Goal: Task Accomplishment & Management: Manage account settings

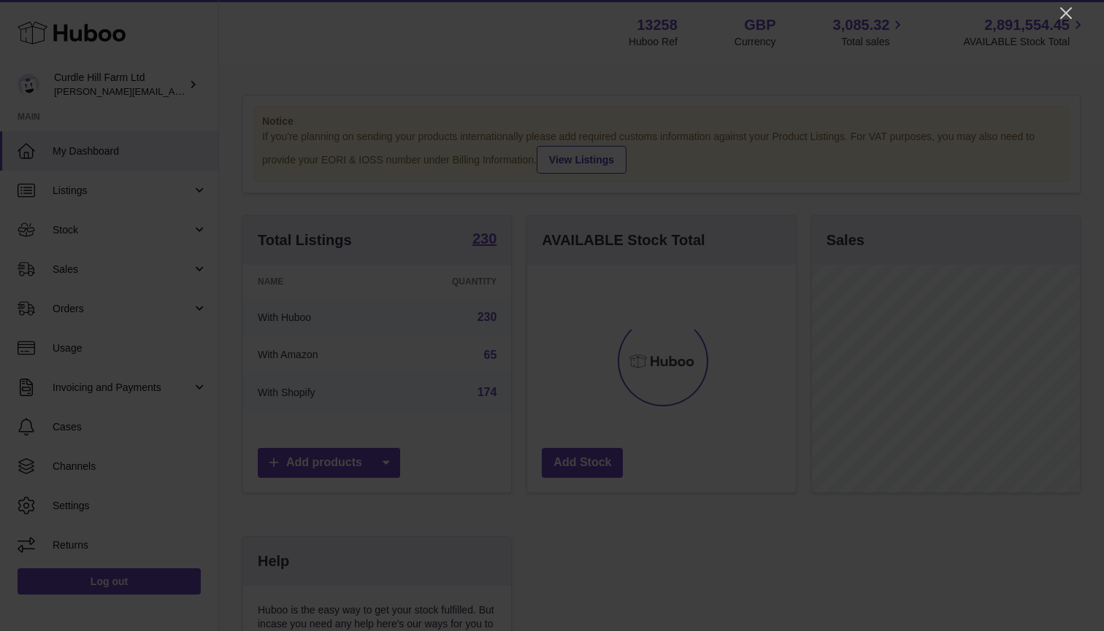
scroll to position [228, 269]
click at [1067, 12] on icon "Close" at bounding box center [1066, 13] width 12 height 12
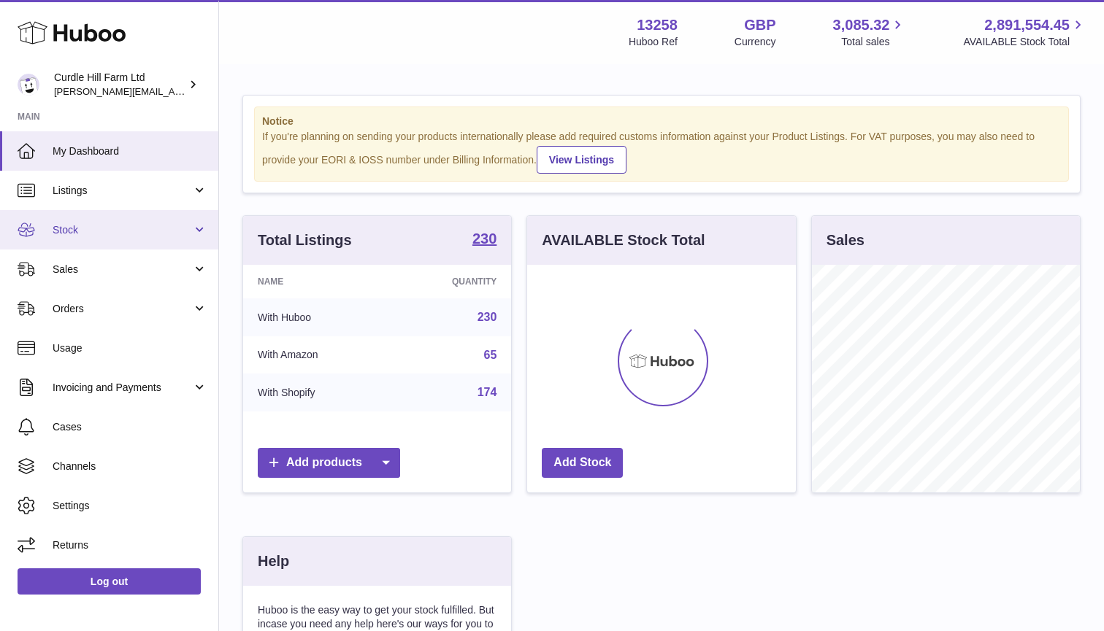
click at [134, 220] on link "Stock" at bounding box center [109, 229] width 218 height 39
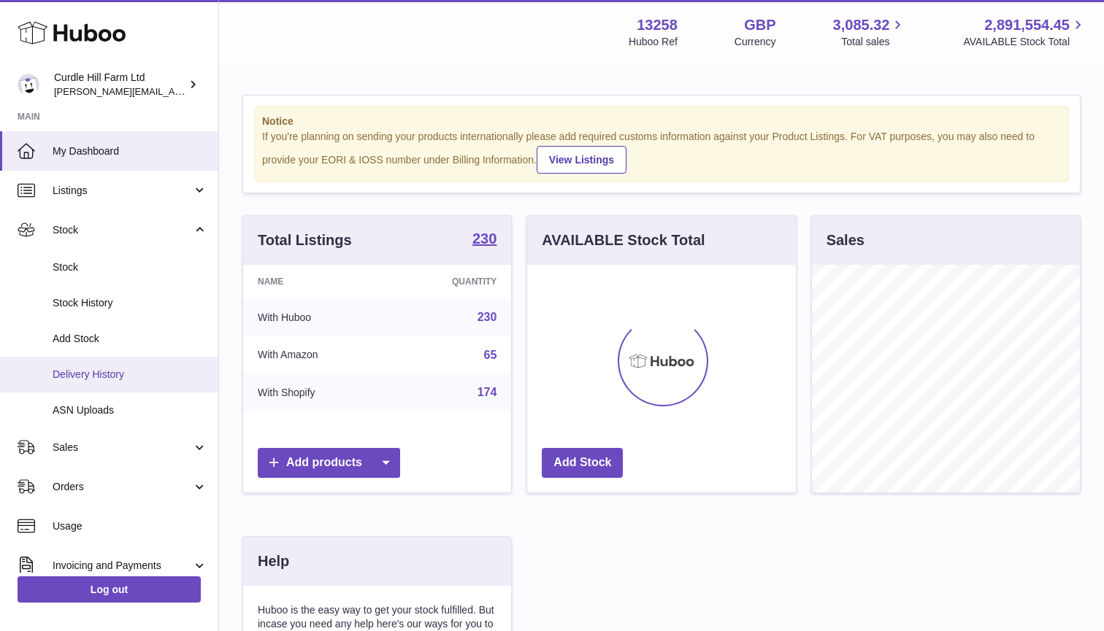
click at [112, 372] on span "Delivery History" at bounding box center [130, 375] width 155 height 14
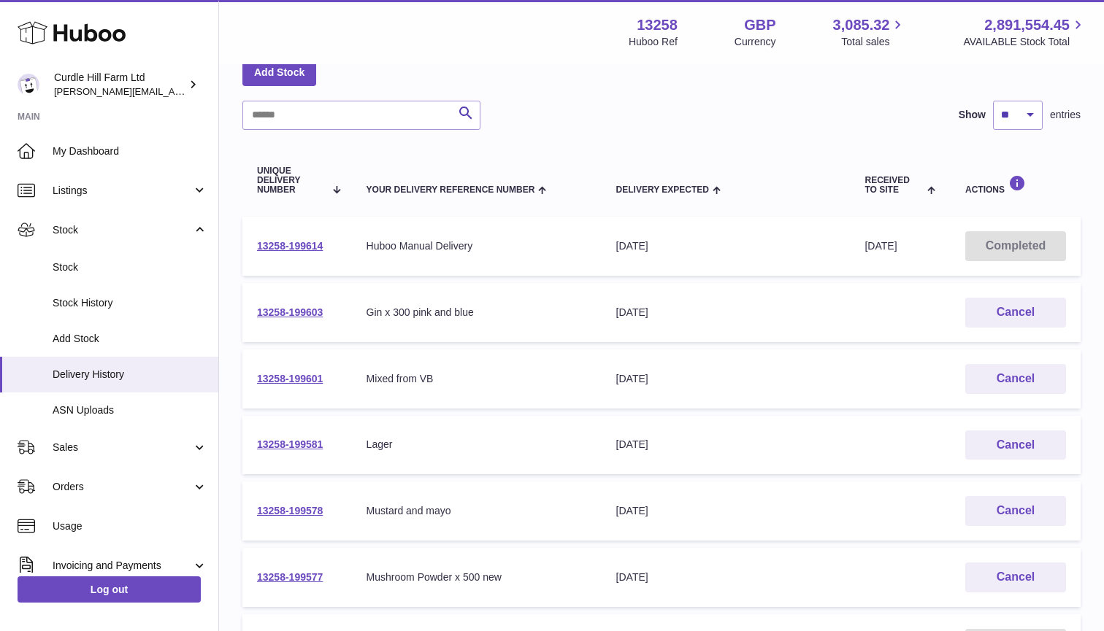
scroll to position [87, 0]
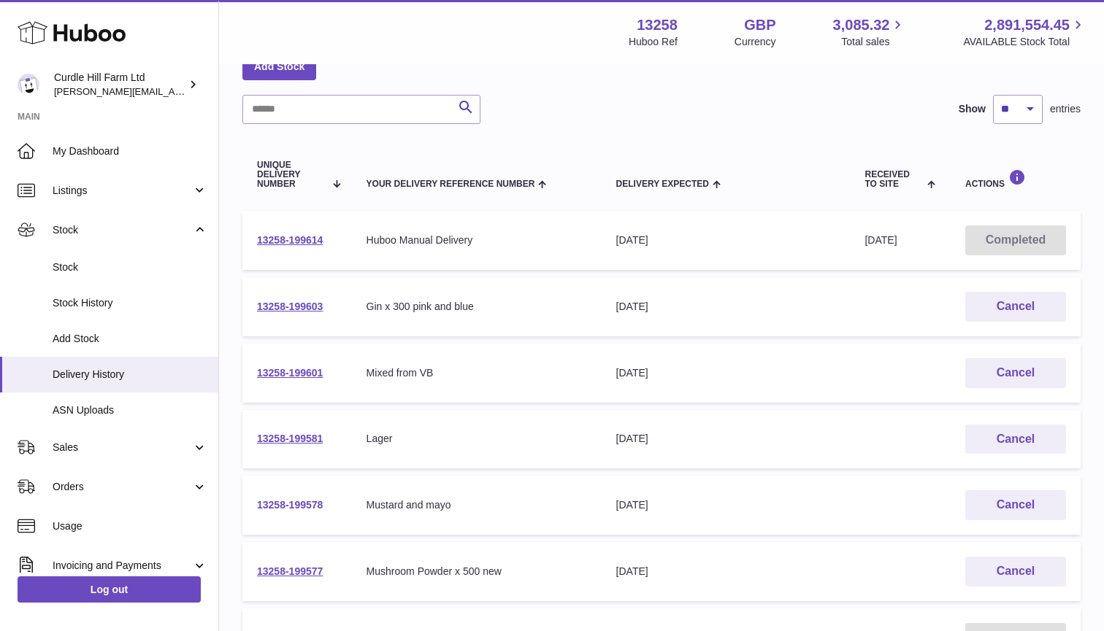
click at [279, 501] on link "13258-199578" at bounding box center [290, 505] width 66 height 12
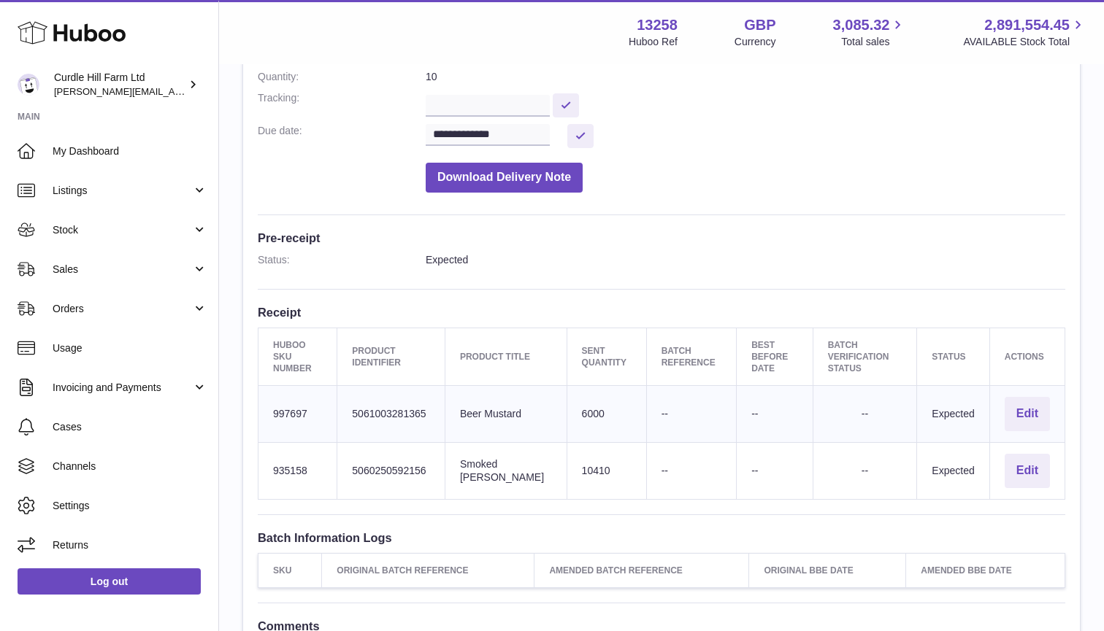
scroll to position [250, 0]
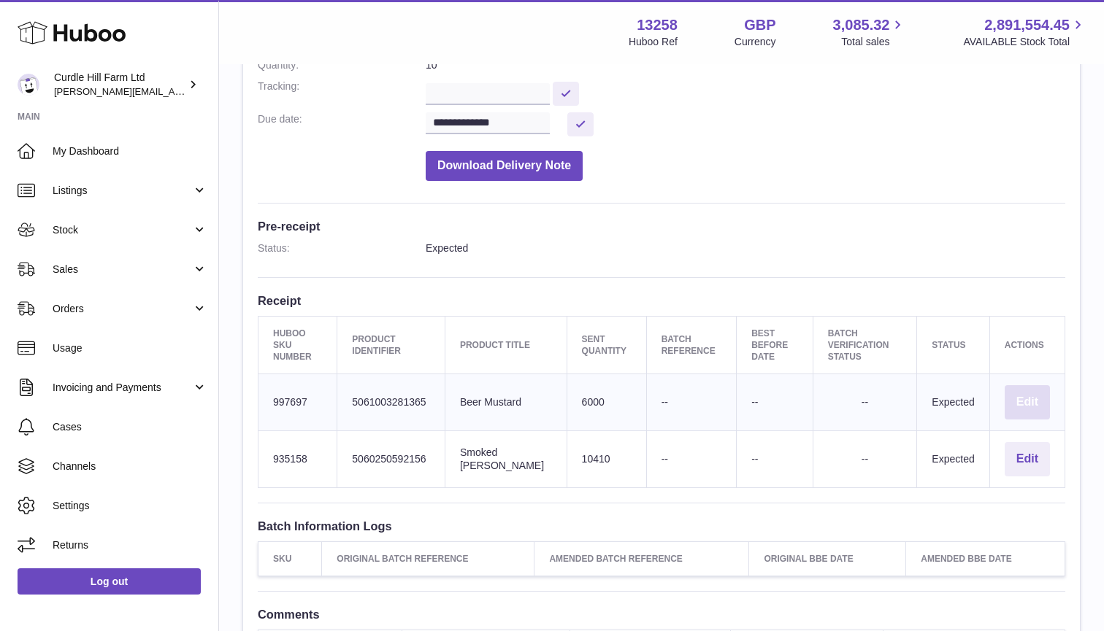
click at [1019, 396] on button "Edit" at bounding box center [1026, 402] width 45 height 34
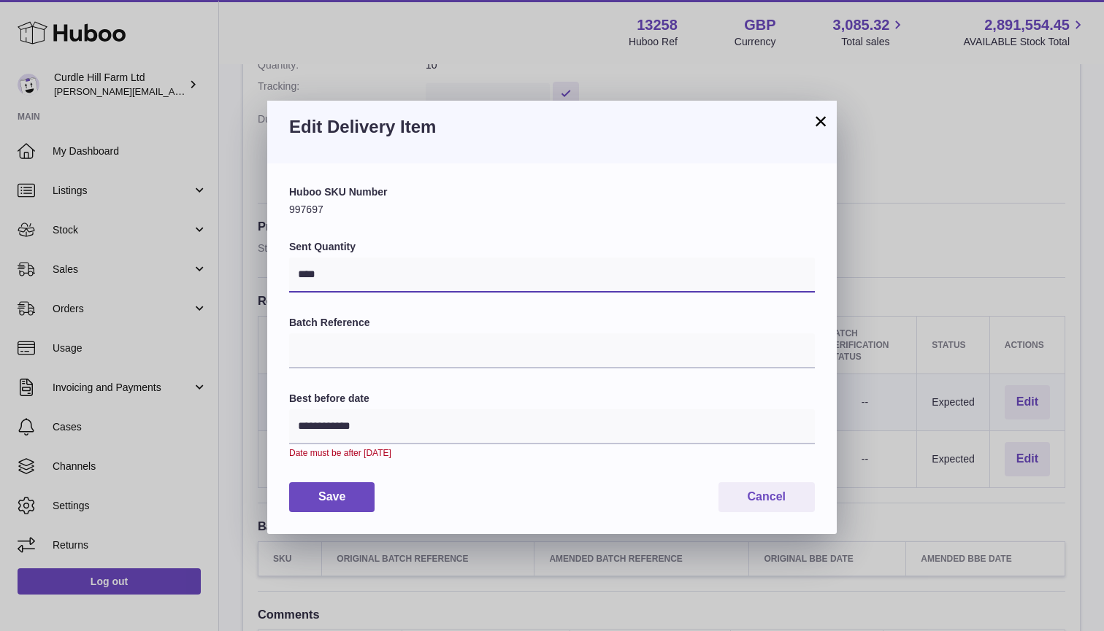
click at [434, 280] on input "****" at bounding box center [552, 275] width 526 height 35
type input "****"
click at [353, 491] on button "Save" at bounding box center [331, 498] width 85 height 30
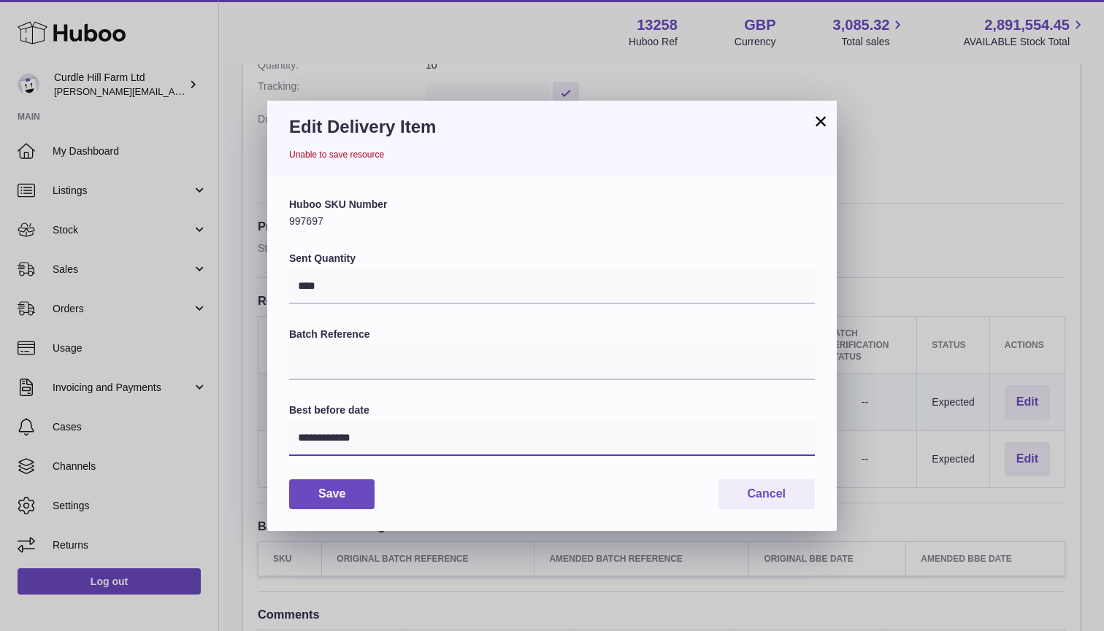
click at [369, 449] on input "**********" at bounding box center [552, 438] width 526 height 35
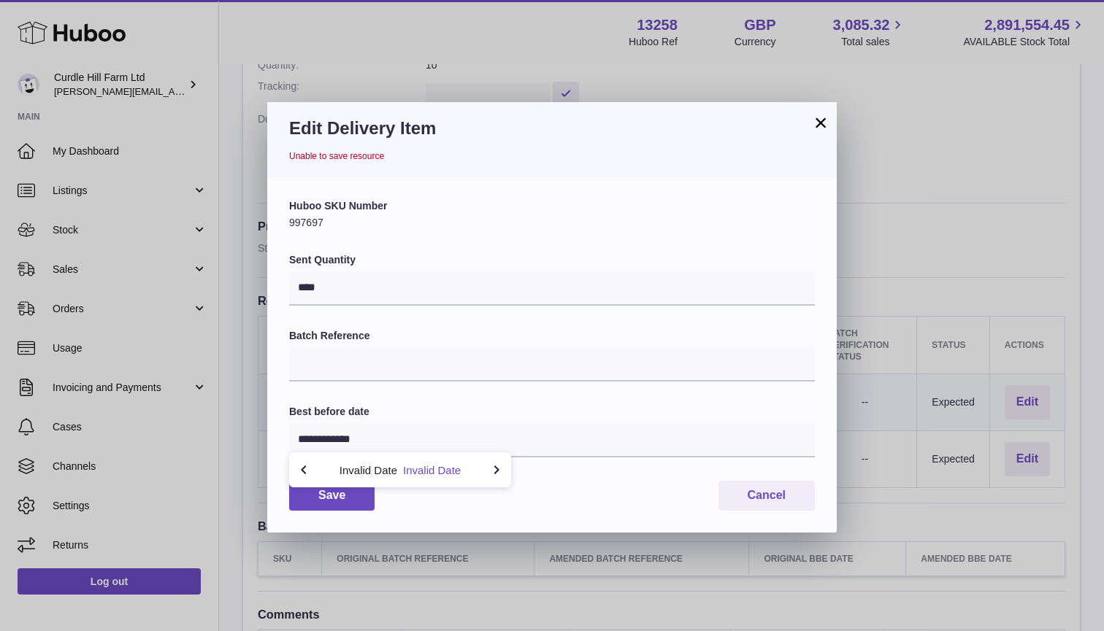
click at [418, 470] on button "Invalid Date" at bounding box center [432, 470] width 58 height 11
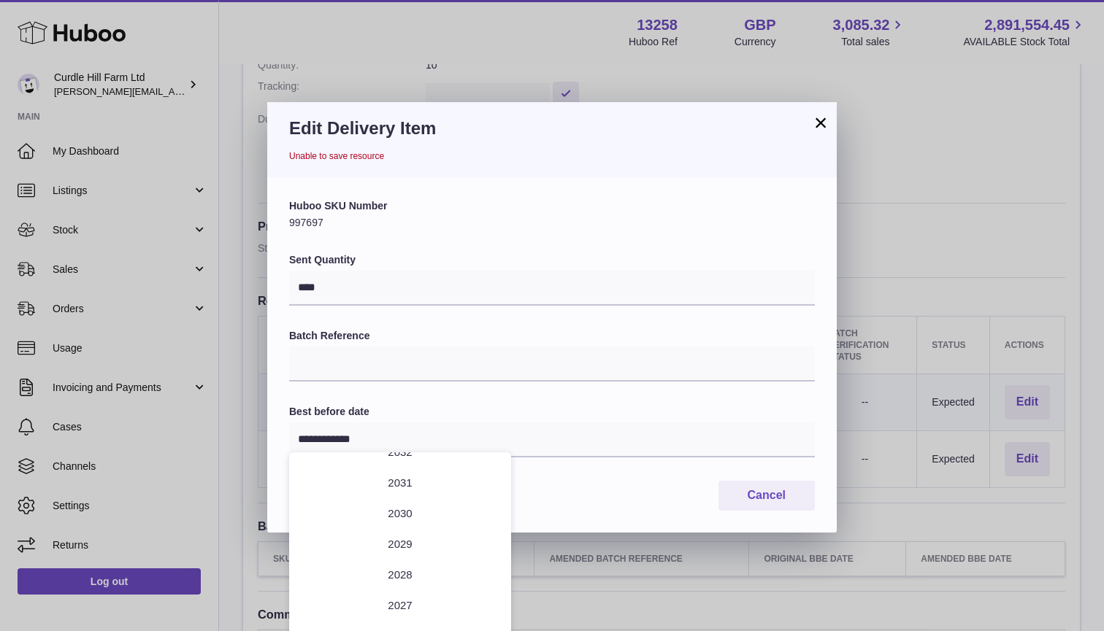
scroll to position [0, 0]
click at [448, 627] on li "2026" at bounding box center [400, 636] width 204 height 29
click at [501, 471] on icon "button" at bounding box center [497, 470] width 18 height 18
click at [441, 337] on label "Batch Reference" at bounding box center [552, 336] width 526 height 14
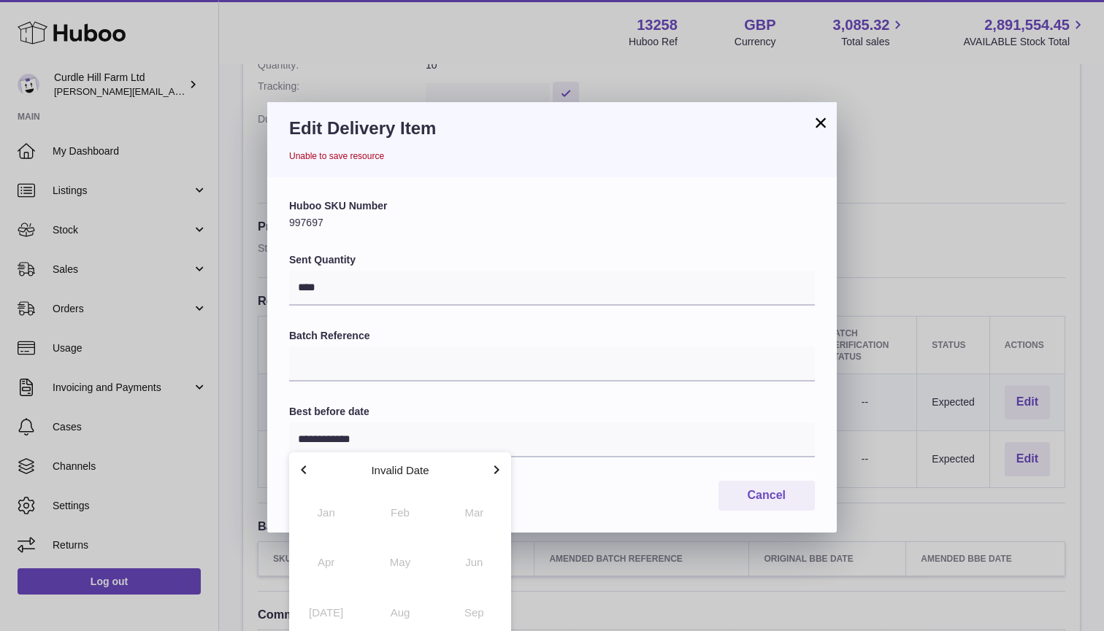
click at [441, 347] on input "Batch Reference" at bounding box center [552, 364] width 526 height 35
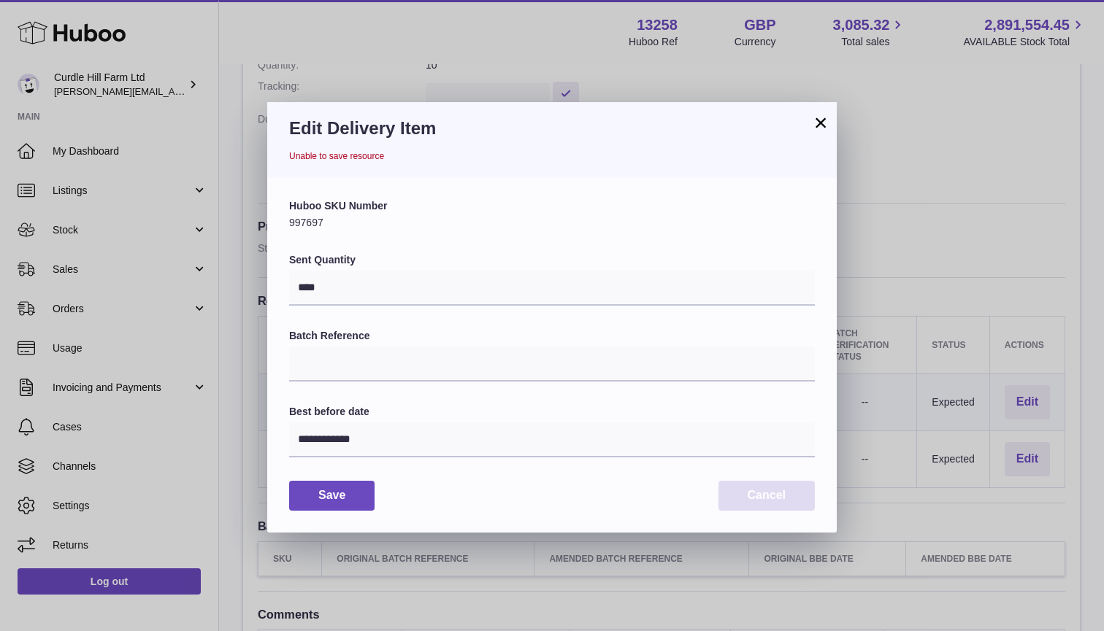
click at [790, 496] on button "Cancel" at bounding box center [766, 496] width 96 height 30
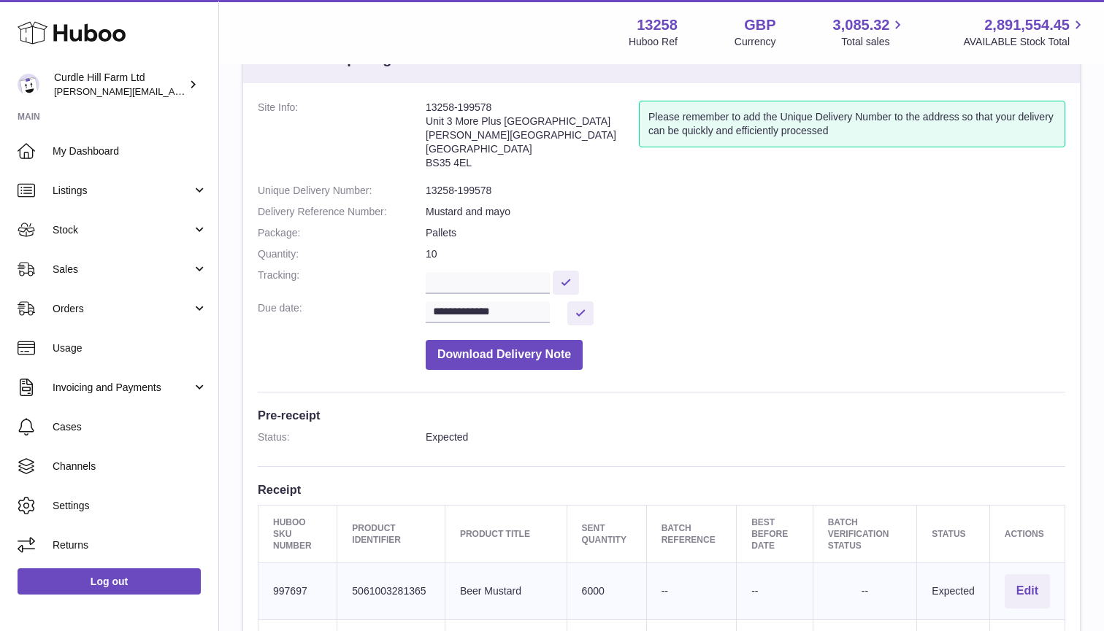
scroll to position [53, 0]
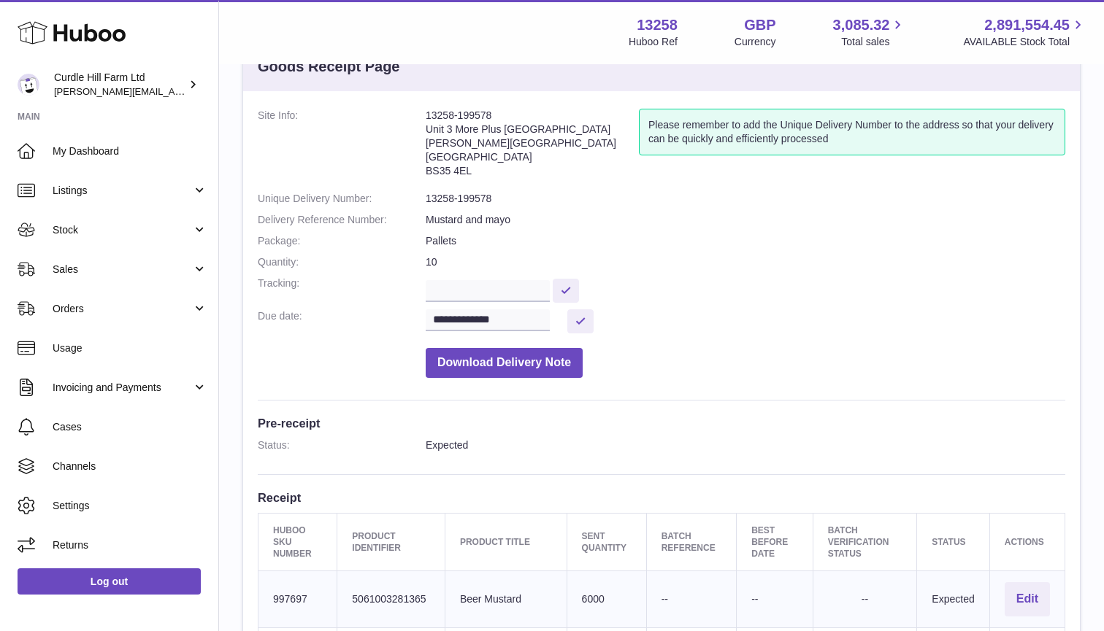
drag, startPoint x: 497, startPoint y: 118, endPoint x: 428, endPoint y: 115, distance: 69.4
click at [428, 115] on address "13258-199578 Unit 3 More Plus Central Park Hudson Avenue Severn Beach BS35 4EL" at bounding box center [532, 147] width 213 height 76
copy address "13258-199578"
